Goal: Task Accomplishment & Management: Use online tool/utility

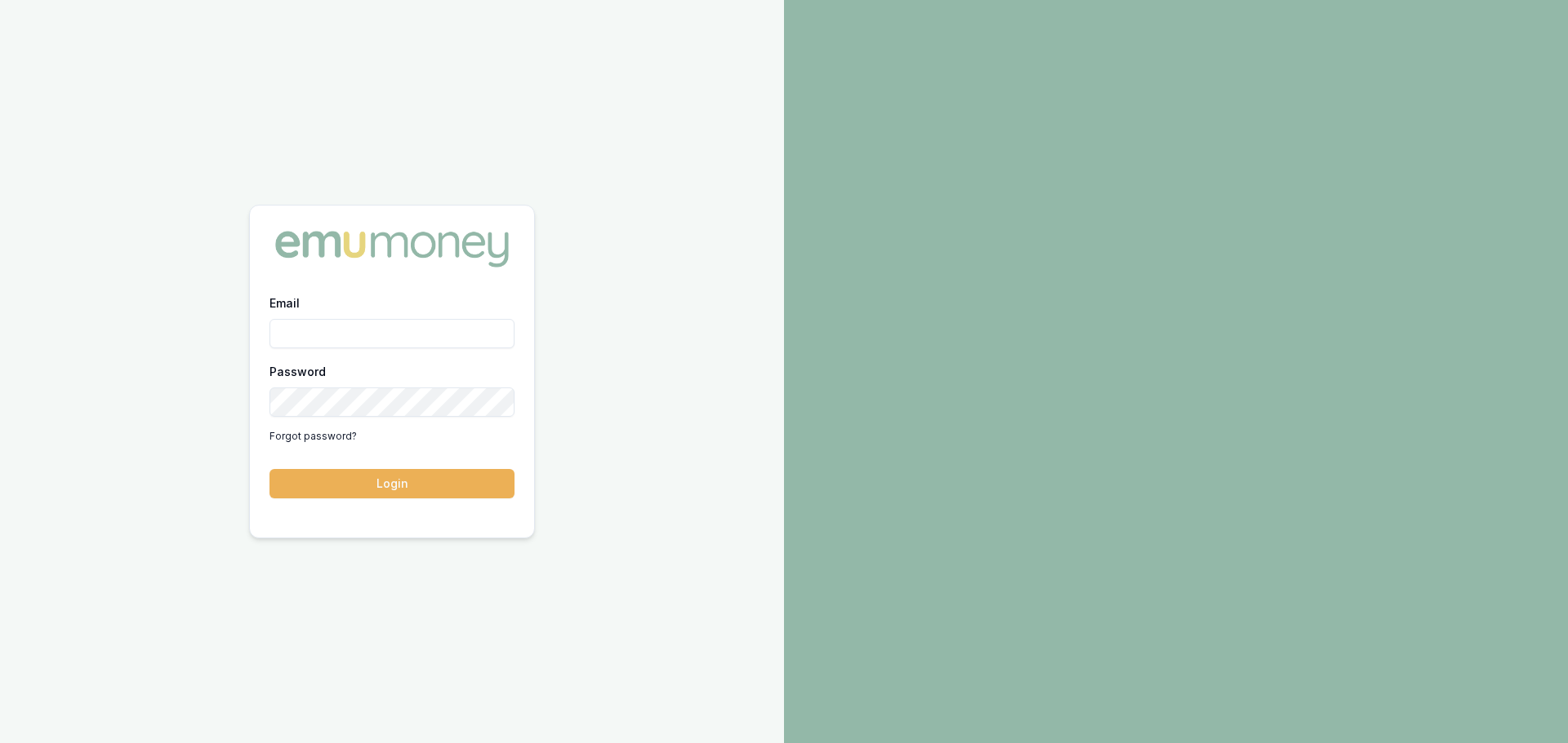
click at [382, 350] on div "Email Password Forgot password?" at bounding box center [392, 372] width 245 height 157
click at [387, 332] on input "Email" at bounding box center [392, 334] width 245 height 29
type input "[PERSON_NAME][EMAIL_ADDRESS][PERSON_NAME][DOMAIN_NAME]"
click at [269, 469] on button "Login" at bounding box center [392, 484] width 245 height 29
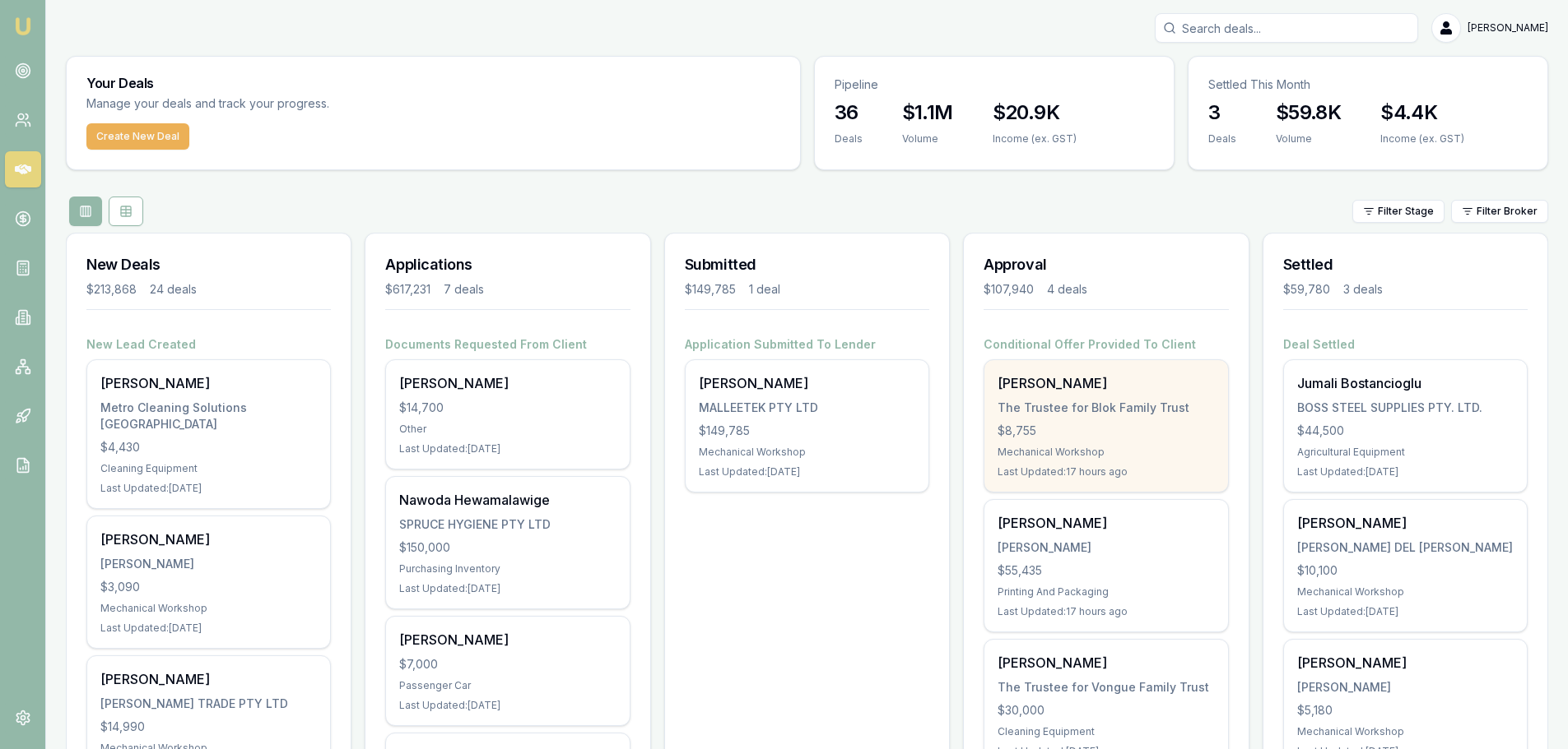
click at [1073, 415] on div "The Trustee for Blok Family Trust" at bounding box center [1106, 409] width 216 height 17
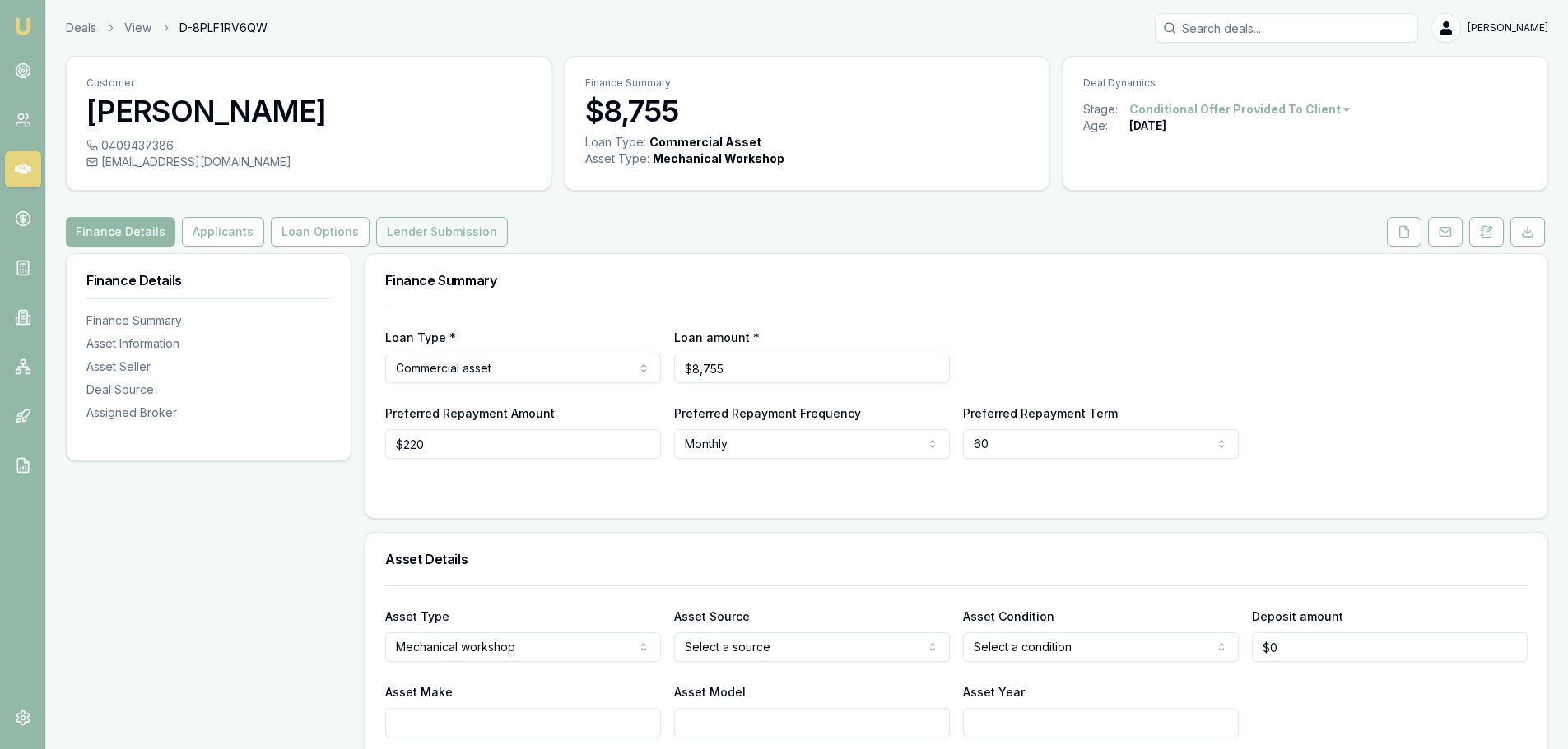
click at [412, 237] on button "Lender Submission" at bounding box center [442, 232] width 132 height 29
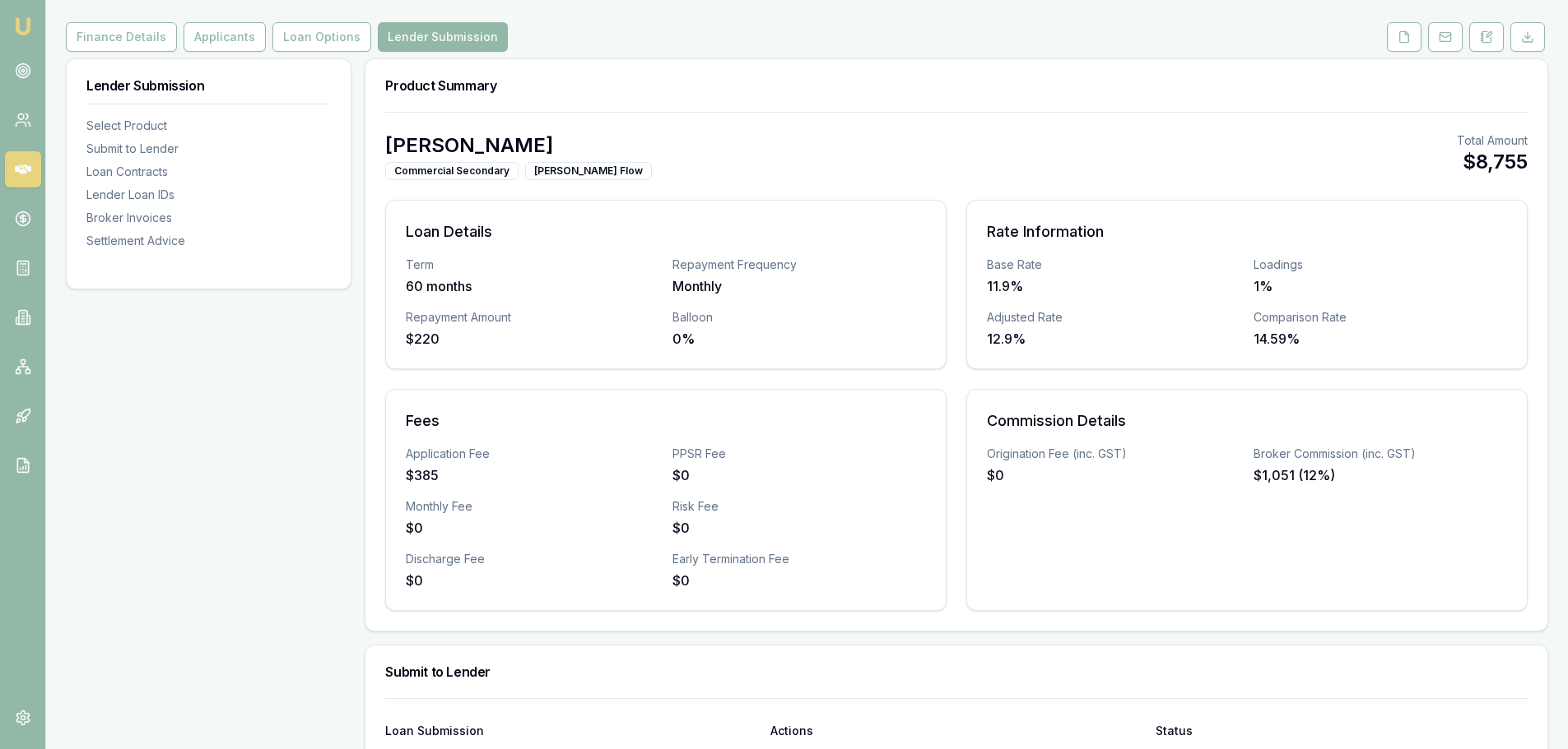
scroll to position [493, 0]
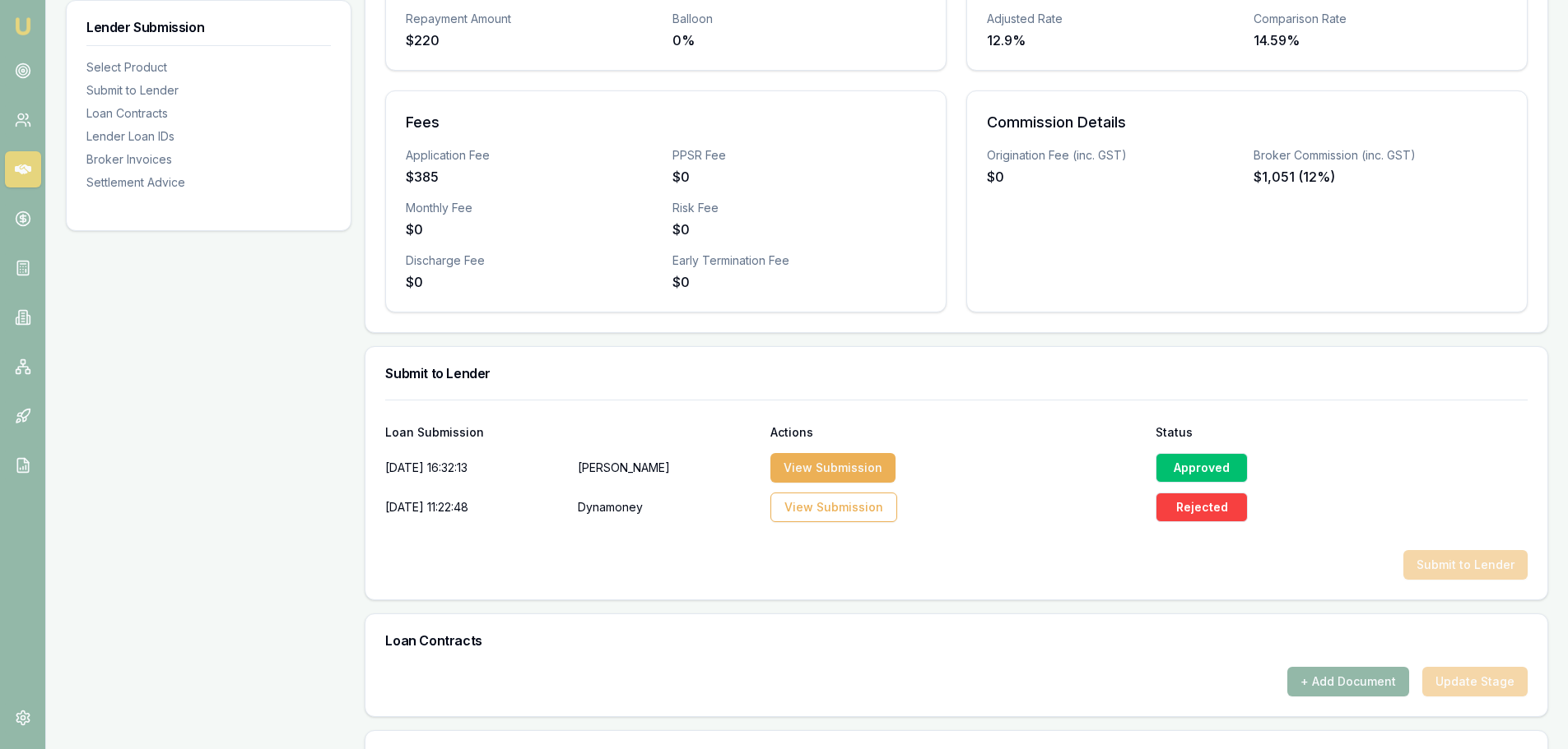
click at [1185, 470] on div "Approved" at bounding box center [1202, 468] width 92 height 29
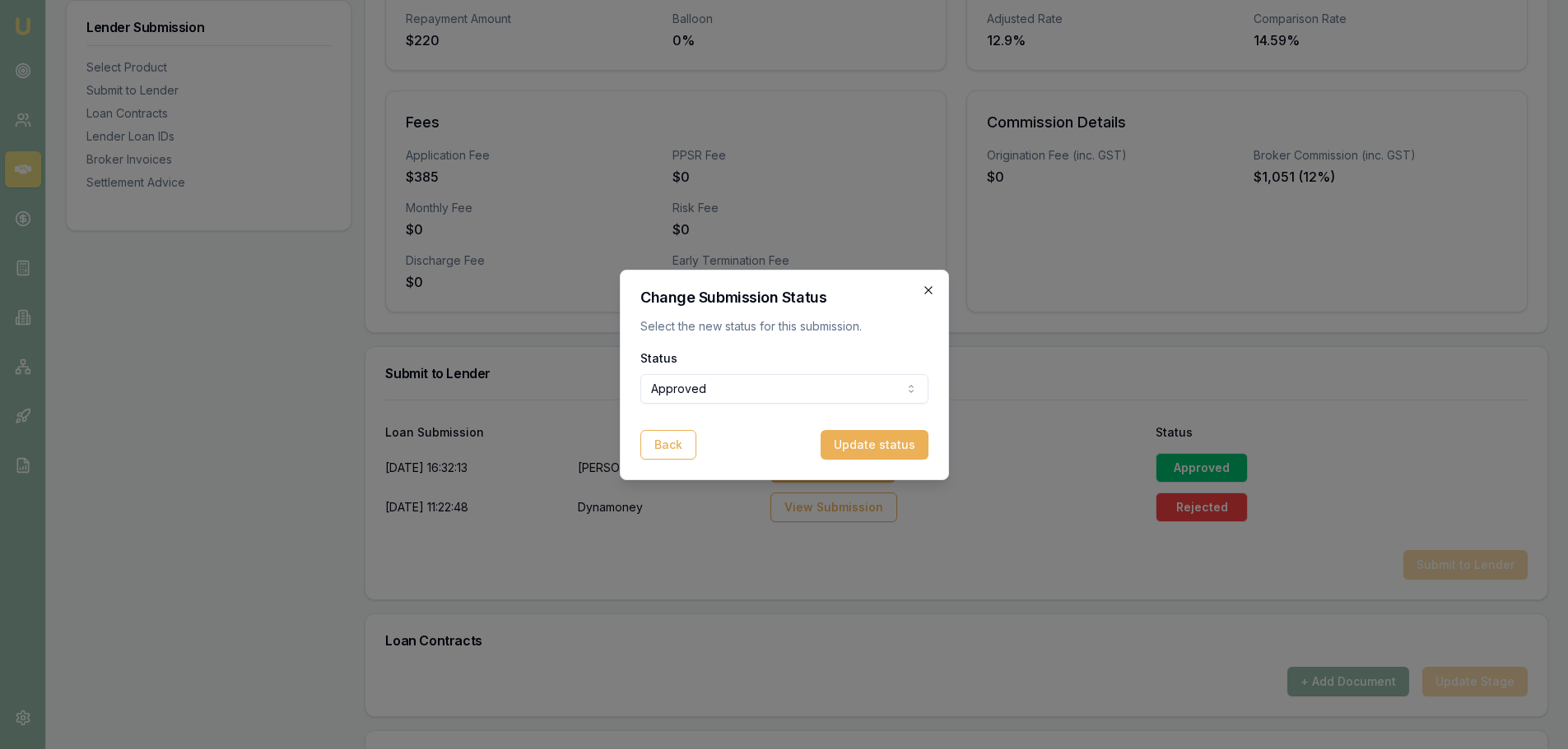
click at [924, 285] on icon "button" at bounding box center [928, 290] width 13 height 13
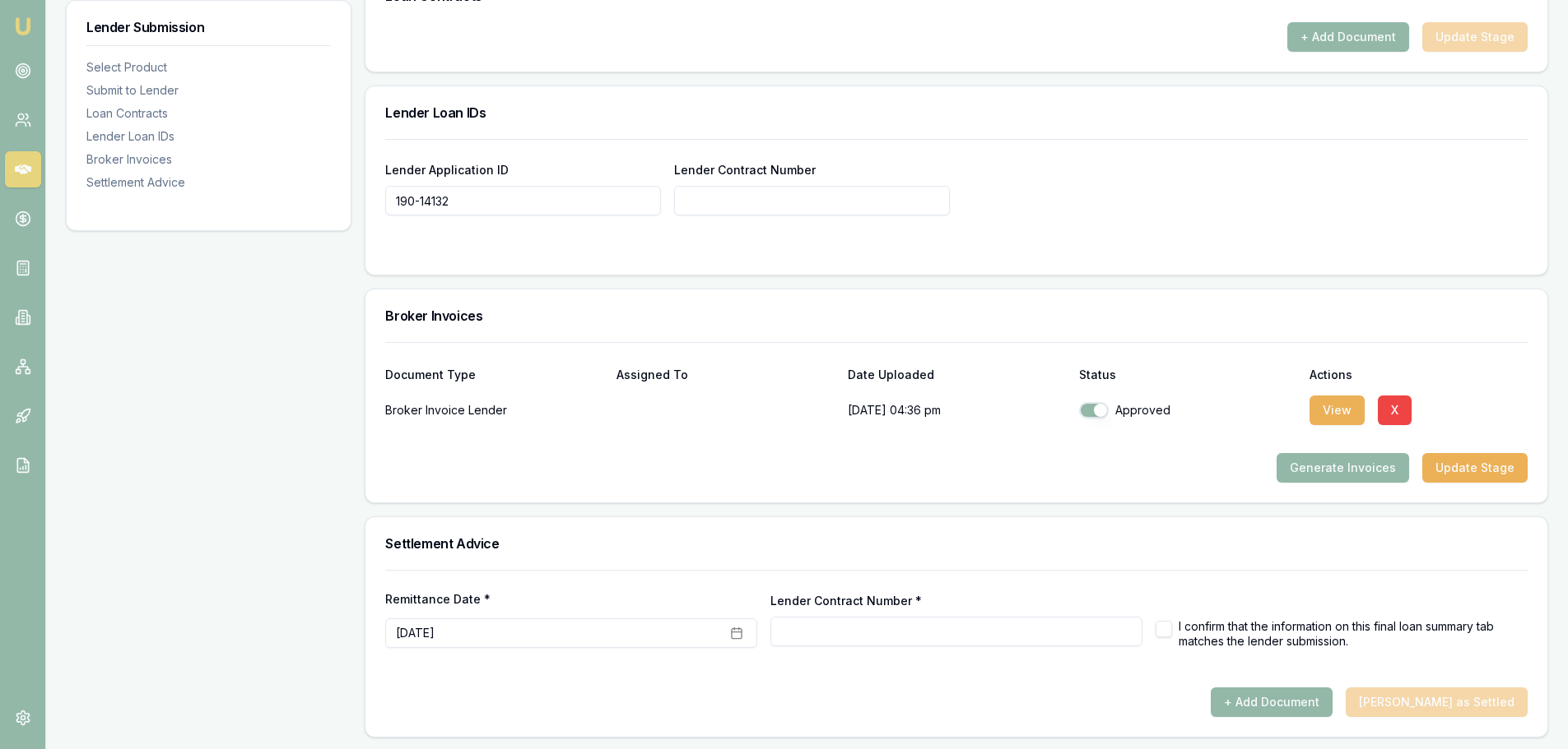
scroll to position [1140, 0]
